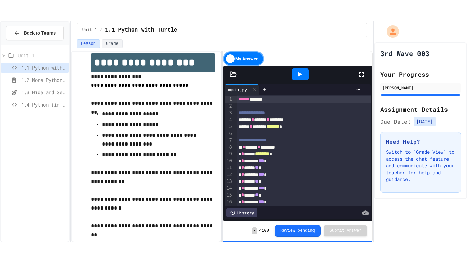
scroll to position [12, 0]
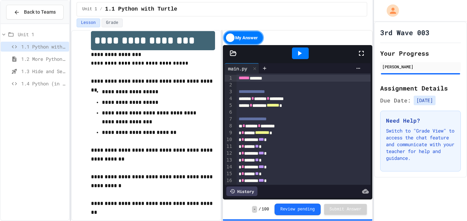
click at [259, 171] on span "**" at bounding box center [257, 173] width 4 height 5
click at [359, 54] on icon at bounding box center [361, 53] width 8 height 8
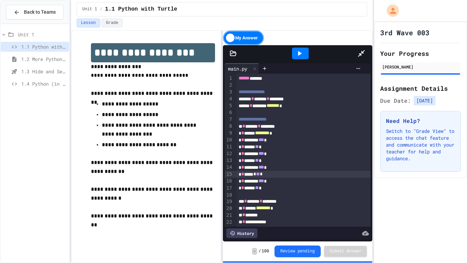
scroll to position [0, 0]
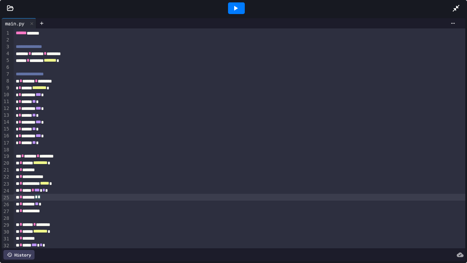
click at [57, 194] on div "** * ******* * *" at bounding box center [240, 197] width 452 height 7
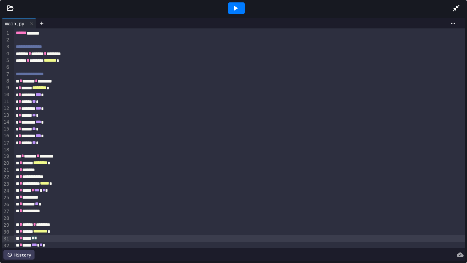
scroll to position [37, 0]
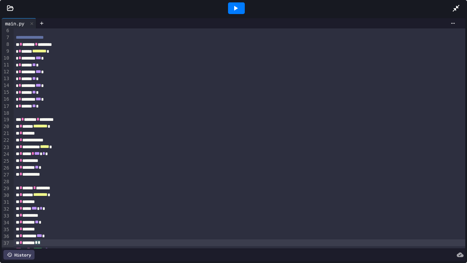
click at [461, 8] on div at bounding box center [459, 8] width 15 height 18
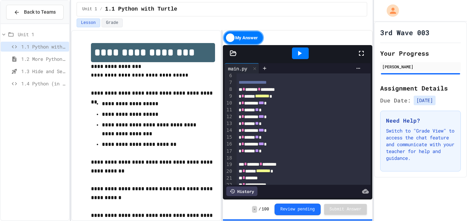
click at [34, 85] on span "1.4 Python (in Groups)" at bounding box center [43, 83] width 45 height 7
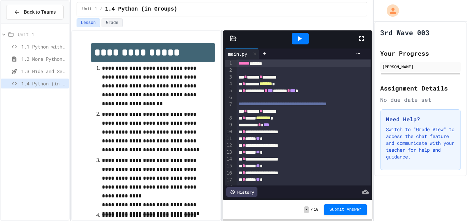
click at [362, 36] on icon at bounding box center [361, 39] width 8 height 8
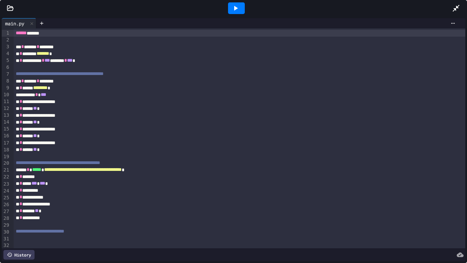
click at [78, 169] on span "**********" at bounding box center [83, 169] width 78 height 5
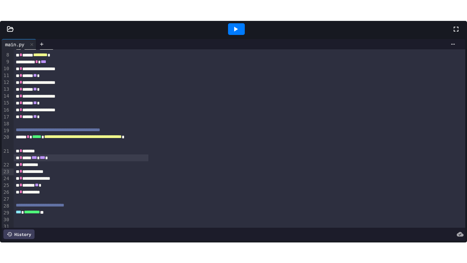
scroll to position [61, 0]
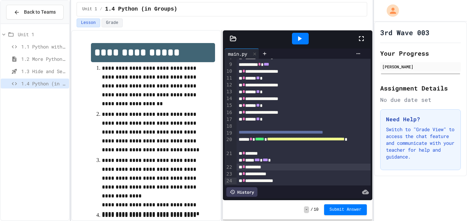
click at [367, 31] on div at bounding box center [364, 38] width 15 height 18
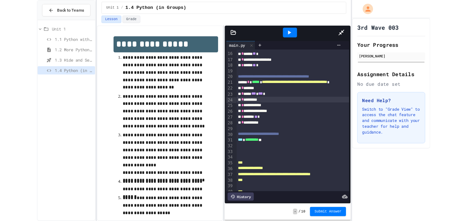
scroll to position [103, 0]
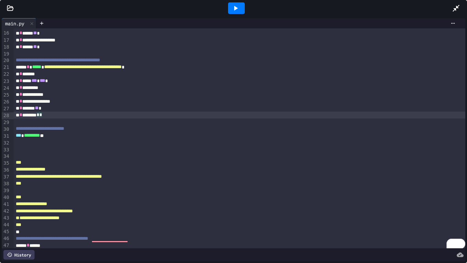
click at [69, 116] on div "** * ******** * *" at bounding box center [240, 114] width 452 height 7
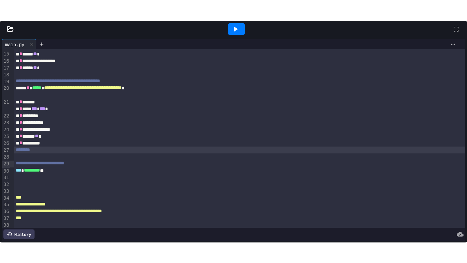
scroll to position [109, 0]
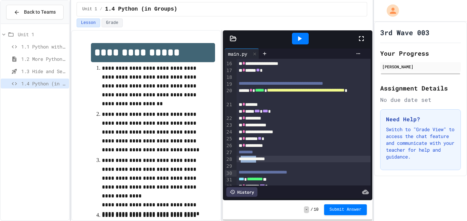
click at [277, 163] on div "**********" at bounding box center [304, 159] width 134 height 7
click at [361, 39] on icon at bounding box center [361, 39] width 8 height 8
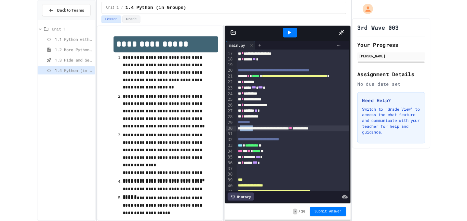
scroll to position [103, 0]
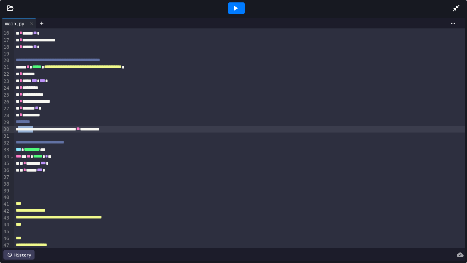
click at [30, 168] on div "** * ****** *** *" at bounding box center [240, 169] width 452 height 7
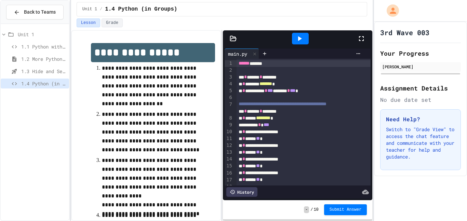
click at [359, 41] on icon at bounding box center [361, 39] width 8 height 8
click at [365, 37] on icon at bounding box center [361, 39] width 8 height 8
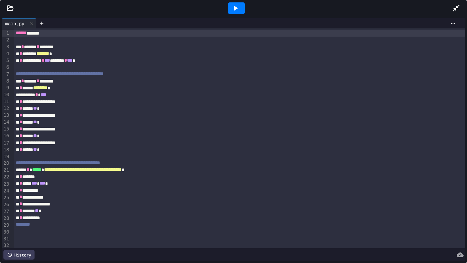
click at [27, 221] on div at bounding box center [240, 238] width 452 height 7
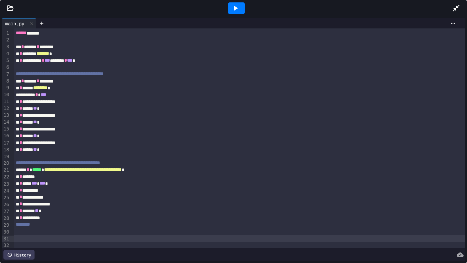
click at [23, 221] on div "To enrich screen reader interactions, please activate Accessibility in Grammarl…" at bounding box center [240, 231] width 452 height 7
click at [233, 6] on icon at bounding box center [235, 8] width 8 height 8
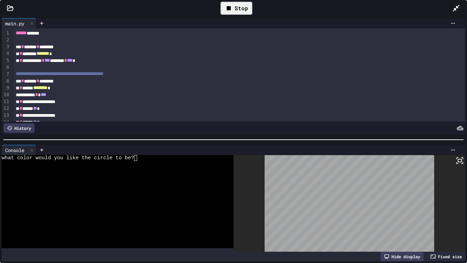
click at [135, 156] on textarea "Terminal input" at bounding box center [135, 158] width 3 height 6
click at [162, 162] on div at bounding box center [114, 164] width 225 height 6
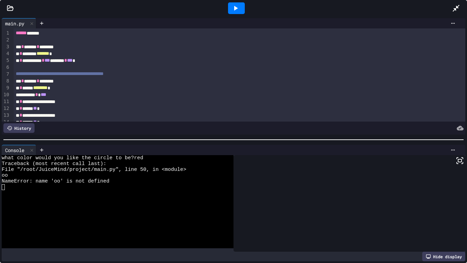
click at [234, 6] on icon at bounding box center [235, 8] width 8 height 8
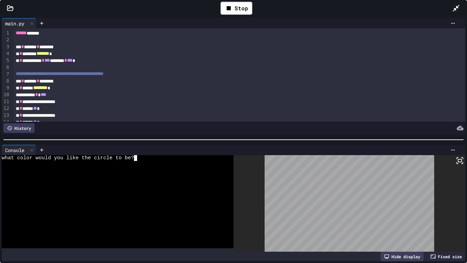
click at [135, 156] on textarea "Terminal input" at bounding box center [135, 158] width 3 height 6
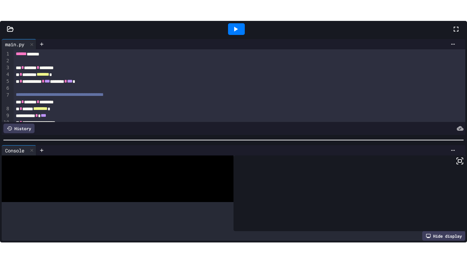
scroll to position [23, 0]
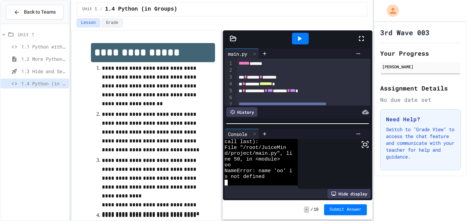
click at [361, 40] on icon at bounding box center [361, 39] width 8 height 8
click at [365, 42] on icon at bounding box center [361, 39] width 8 height 8
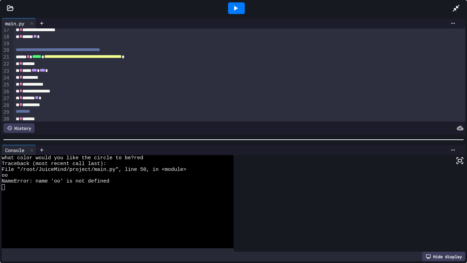
scroll to position [113, 0]
click at [30, 112] on span "********" at bounding box center [23, 110] width 14 height 5
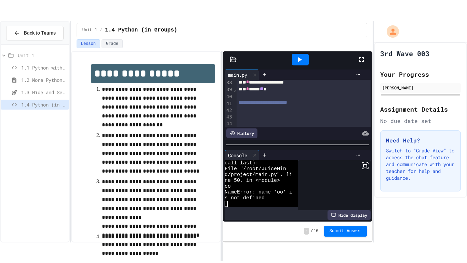
scroll to position [23, 0]
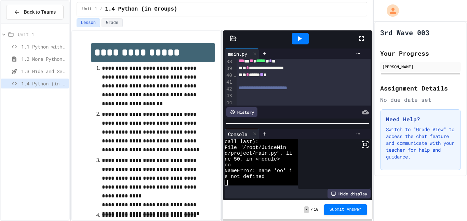
click at [365, 38] on icon at bounding box center [361, 39] width 8 height 8
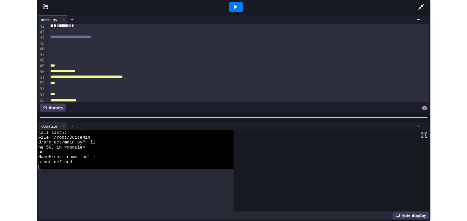
scroll to position [0, 0]
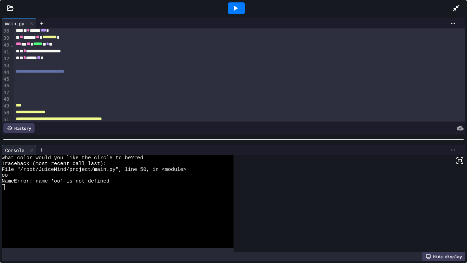
click at [462, 4] on div at bounding box center [459, 8] width 15 height 18
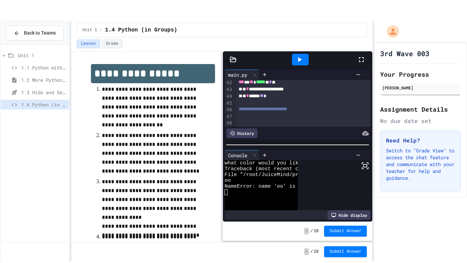
scroll to position [23, 0]
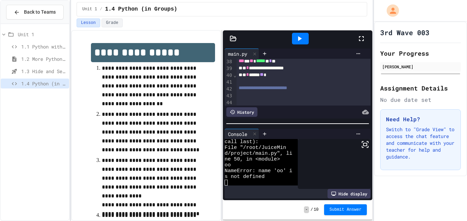
click at [367, 32] on div at bounding box center [364, 38] width 15 height 18
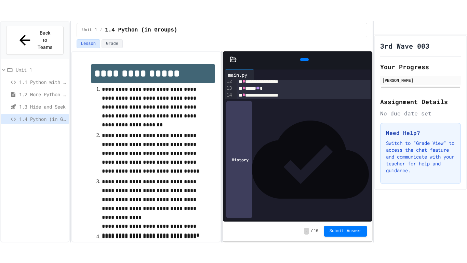
scroll to position [90, 0]
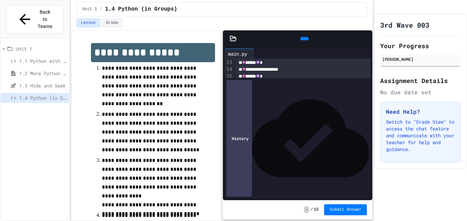
click at [369, 43] on div at bounding box center [368, 39] width 7 height 10
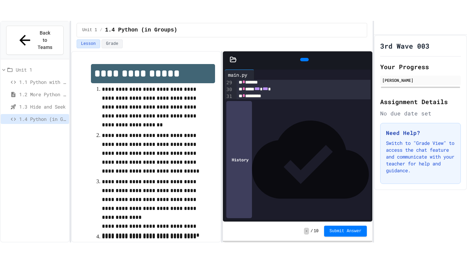
scroll to position [235, 0]
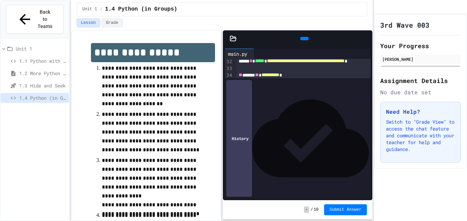
click at [365, 44] on div at bounding box center [368, 39] width 7 height 10
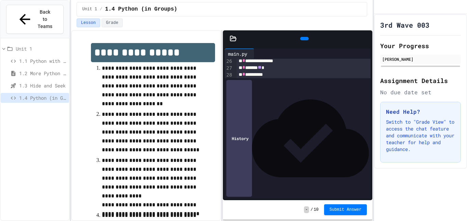
scroll to position [194, 0]
click at [436, 123] on div "Need Help? Switch to "Grade View" to access the chat feature and communicate wi…" at bounding box center [420, 132] width 81 height 61
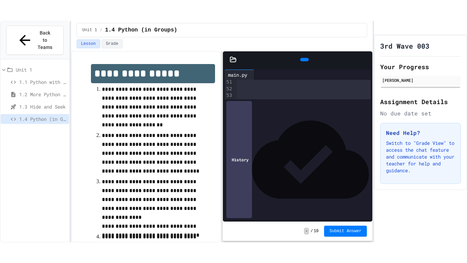
scroll to position [375, 0]
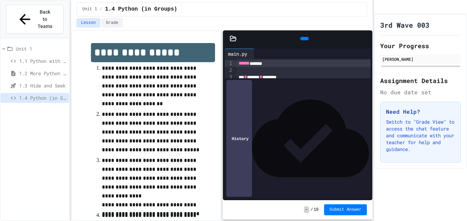
click at [365, 39] on icon at bounding box center [365, 39] width 0 height 0
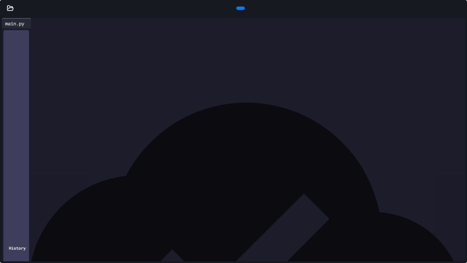
click at [360, 83] on div "** * ****** * ********" at bounding box center [240, 81] width 452 height 7
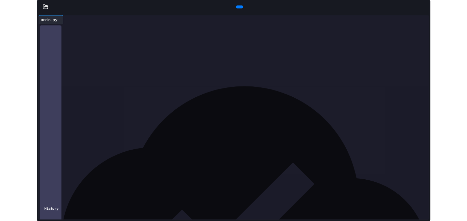
scroll to position [248, 0]
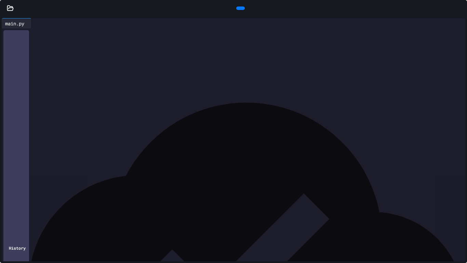
click at [461, 11] on icon at bounding box center [464, 12] width 7 height 7
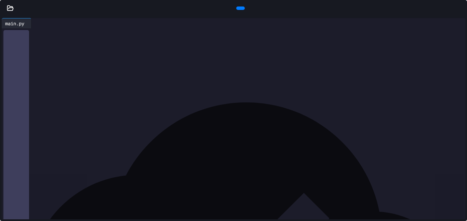
scroll to position [305, 0]
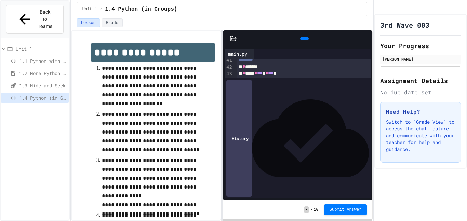
click at [231, 90] on div "45" at bounding box center [229, 88] width 9 height 7
